Goal: Task Accomplishment & Management: Manage account settings

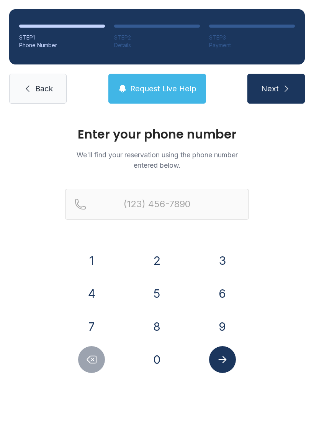
click at [160, 326] on button "8" at bounding box center [157, 326] width 27 height 27
click at [221, 286] on button "6" at bounding box center [222, 293] width 27 height 27
click at [97, 290] on button "4" at bounding box center [91, 293] width 27 height 27
click at [221, 253] on button "3" at bounding box center [222, 260] width 27 height 27
click at [224, 322] on button "9" at bounding box center [222, 326] width 27 height 27
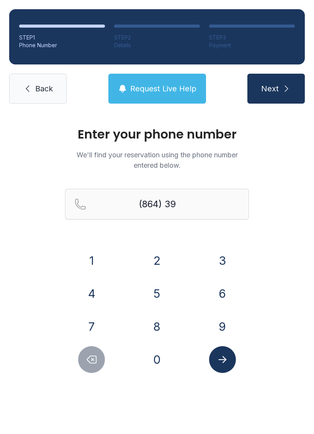
click at [162, 295] on button "5" at bounding box center [157, 293] width 27 height 27
click at [103, 286] on button "4" at bounding box center [91, 293] width 27 height 27
click at [91, 326] on button "7" at bounding box center [91, 326] width 27 height 27
click at [220, 294] on button "6" at bounding box center [222, 293] width 27 height 27
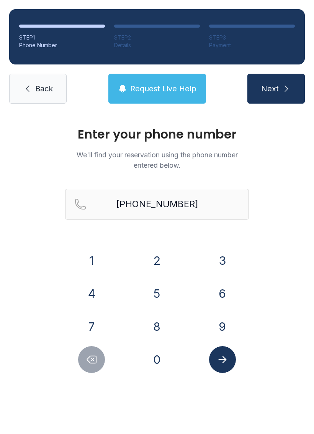
click at [224, 367] on button "Submit lookup form" at bounding box center [222, 359] width 27 height 27
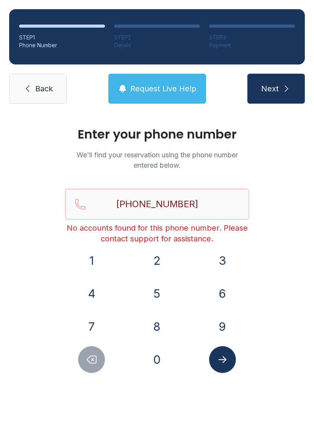
click at [228, 354] on button "Submit lookup form" at bounding box center [222, 359] width 27 height 27
click at [216, 360] on button "Submit lookup form" at bounding box center [222, 359] width 27 height 27
click at [92, 360] on icon "Delete number" at bounding box center [92, 359] width 12 height 12
click at [92, 360] on icon "Delete number" at bounding box center [91, 359] width 9 height 7
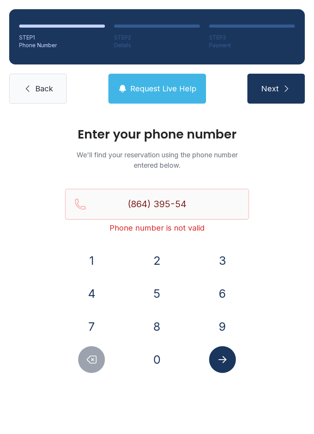
click at [98, 358] on button "Delete number" at bounding box center [91, 359] width 27 height 27
click at [79, 370] on div at bounding box center [91, 359] width 53 height 27
click at [90, 357] on icon "Delete number" at bounding box center [92, 359] width 12 height 12
click at [92, 353] on icon "Delete number" at bounding box center [92, 359] width 12 height 12
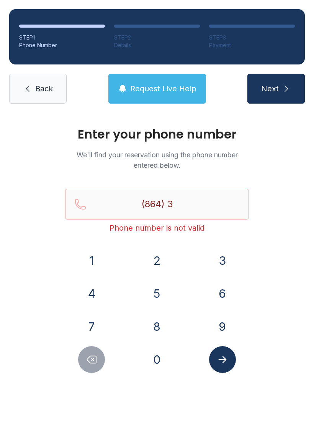
click at [92, 353] on button "Delete number" at bounding box center [91, 359] width 27 height 27
click at [91, 354] on icon "Delete number" at bounding box center [92, 359] width 12 height 12
type input "(8"
click at [91, 350] on button "Delete number" at bounding box center [91, 359] width 27 height 27
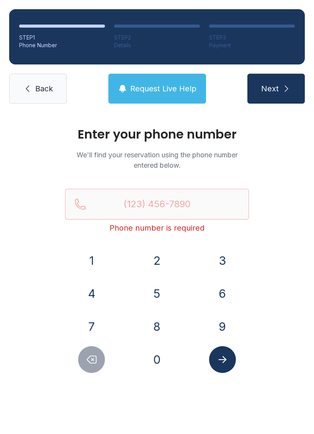
click at [91, 350] on button "Delete number" at bounding box center [91, 359] width 27 height 27
click at [90, 359] on icon "Delete number" at bounding box center [92, 359] width 12 height 12
click at [95, 360] on icon "Delete number" at bounding box center [92, 359] width 12 height 12
click at [94, 358] on icon "Delete number" at bounding box center [92, 359] width 12 height 12
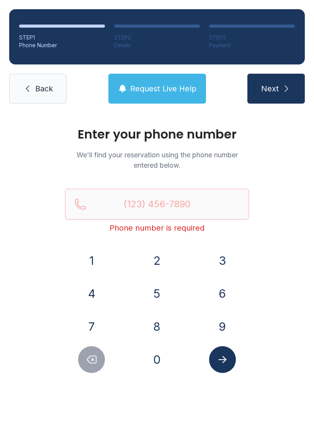
click at [94, 357] on icon "Delete number" at bounding box center [92, 359] width 12 height 12
click at [93, 360] on icon "Delete number" at bounding box center [91, 359] width 9 height 7
click at [150, 362] on button "0" at bounding box center [157, 359] width 27 height 27
type input "(0"
click at [93, 367] on button "Delete number" at bounding box center [91, 359] width 27 height 27
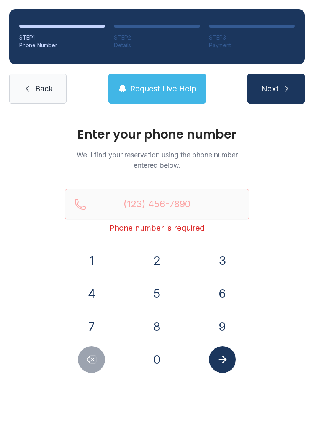
click at [41, 102] on link "Back" at bounding box center [38, 89] width 58 height 30
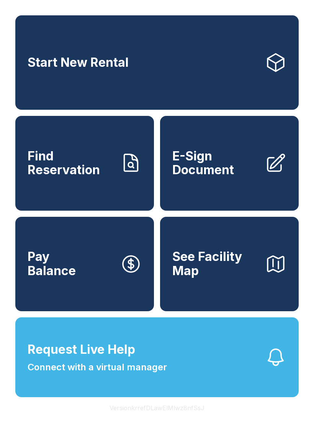
click at [133, 40] on link "Start New Rental" at bounding box center [157, 62] width 284 height 94
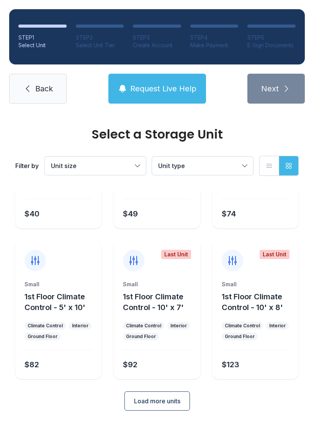
scroll to position [92, 0]
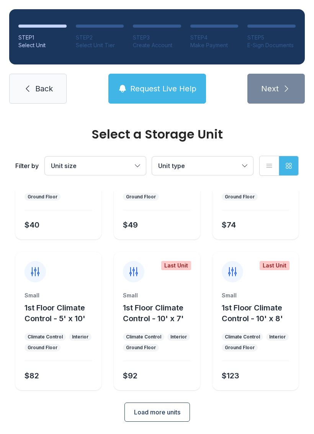
click at [33, 100] on link "Back" at bounding box center [38, 89] width 58 height 30
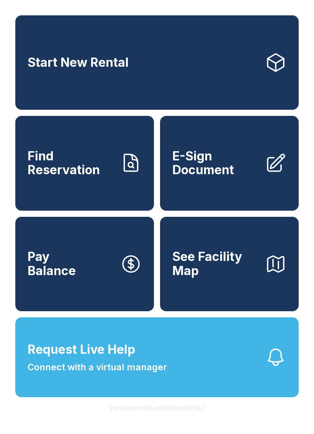
click at [288, 173] on link "E-Sign Document" at bounding box center [229, 163] width 139 height 94
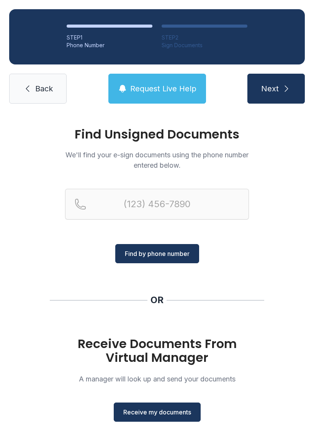
click at [27, 100] on link "Back" at bounding box center [38, 89] width 58 height 30
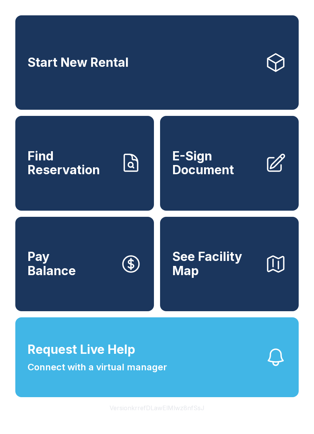
click at [40, 227] on div "Start New Rental Find Reservation E-Sign Document Pay Balance See Facility Map" at bounding box center [157, 163] width 284 height 296
click at [73, 238] on button "Pay Balance" at bounding box center [84, 264] width 139 height 94
